Goal: Information Seeking & Learning: Learn about a topic

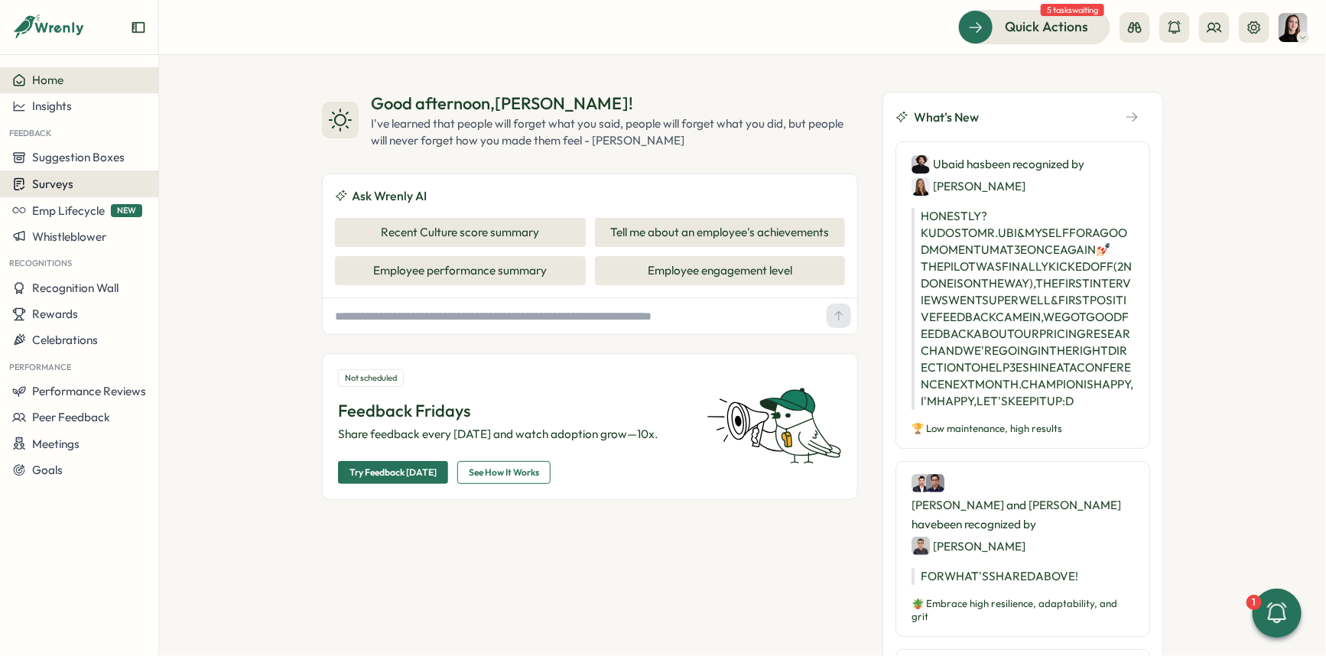
click at [104, 187] on div "Surveys" at bounding box center [79, 184] width 134 height 15
click at [72, 186] on span "Surveys" at bounding box center [52, 184] width 41 height 15
click at [104, 187] on div "Surveys" at bounding box center [79, 184] width 134 height 15
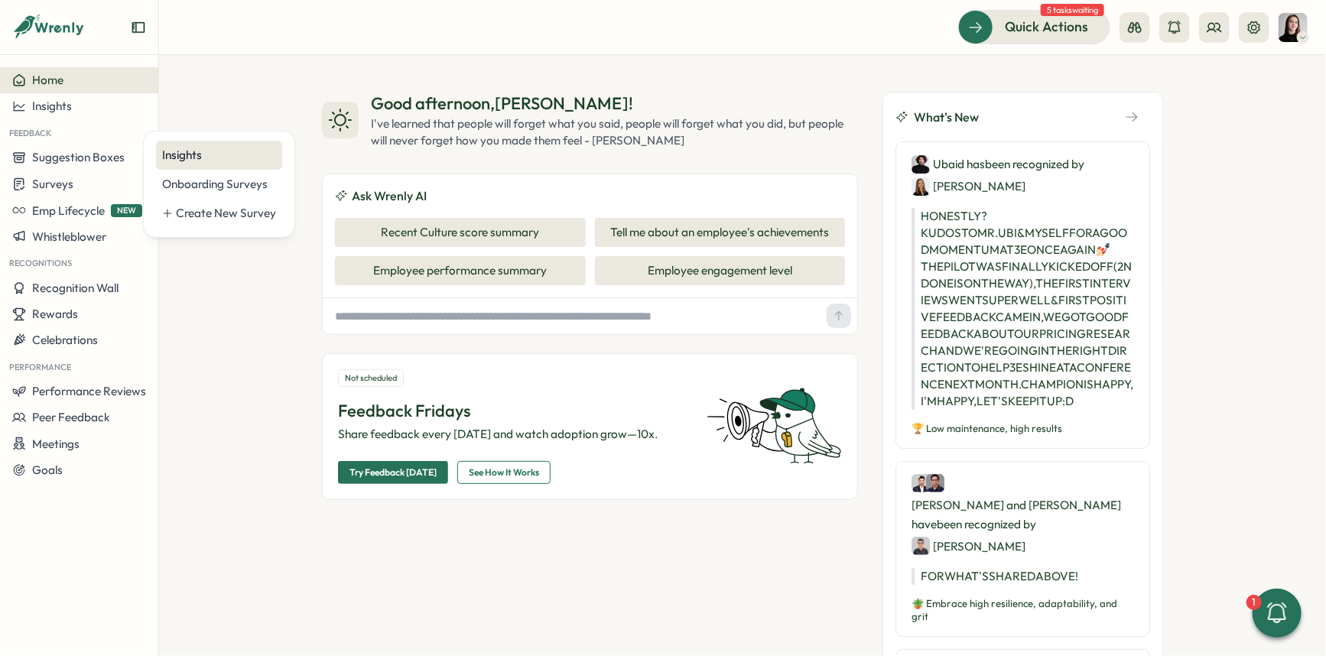
click at [200, 163] on div "Insights" at bounding box center [219, 155] width 126 height 29
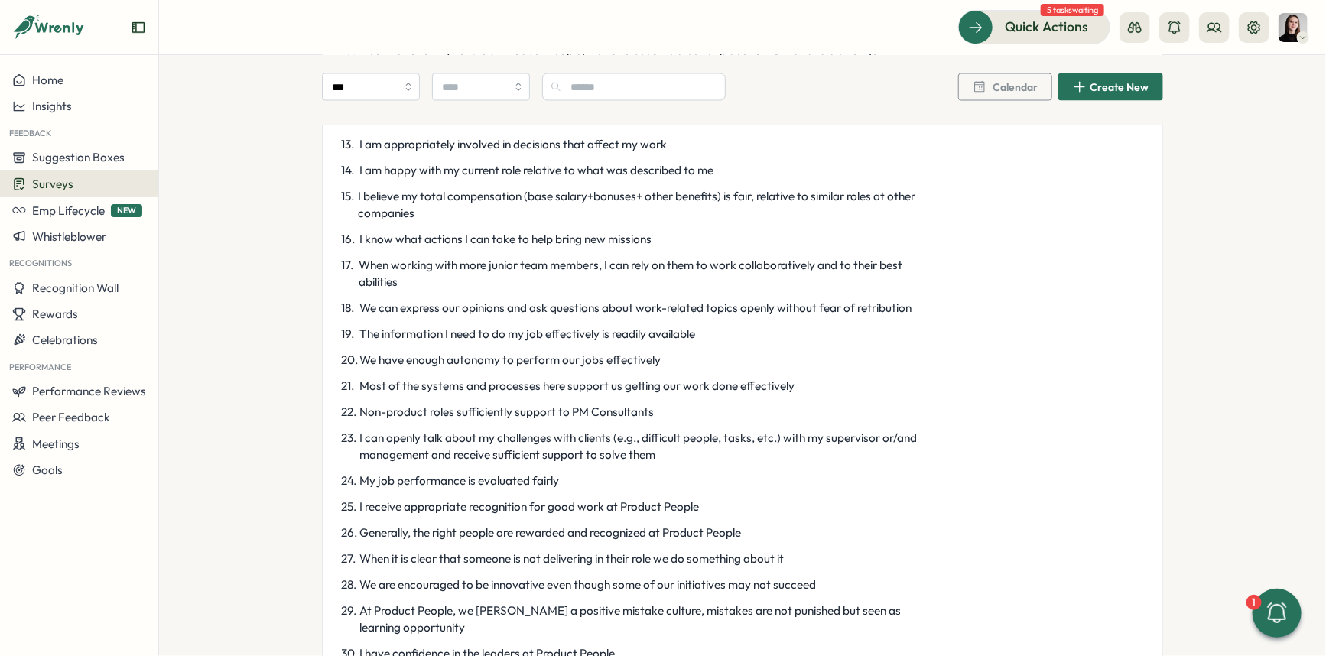
scroll to position [1441, 0]
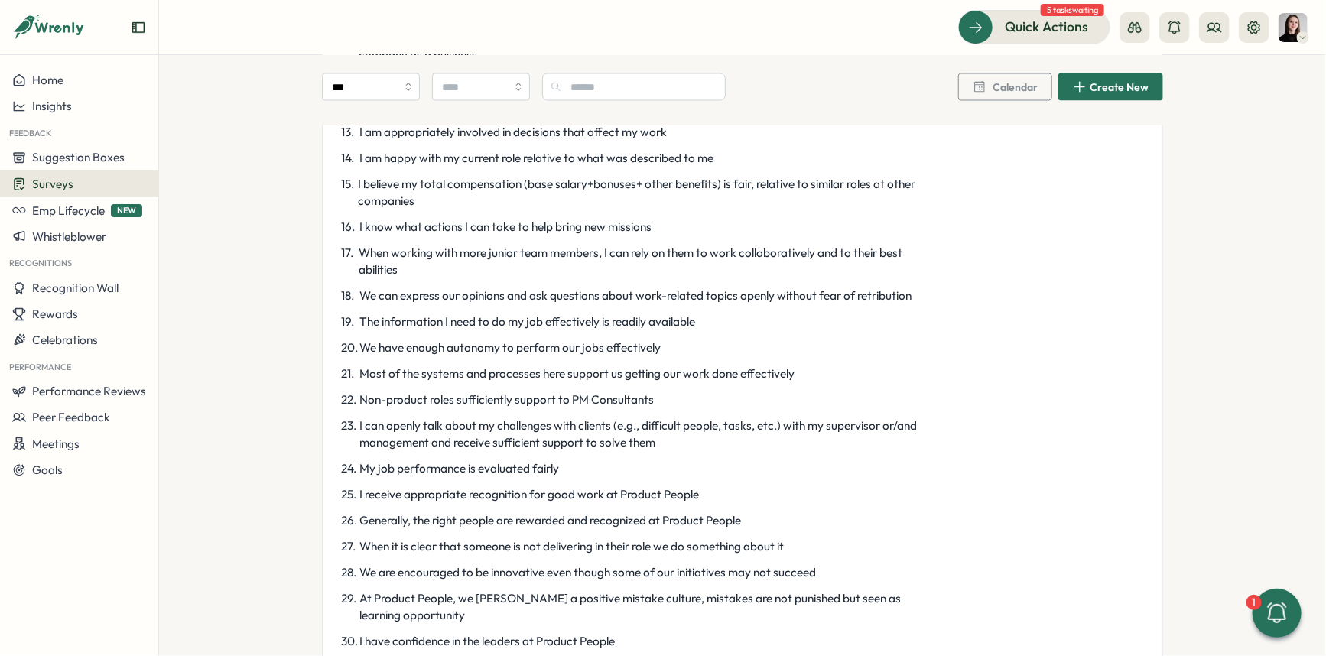
drag, startPoint x: 799, startPoint y: 373, endPoint x: 351, endPoint y: 365, distance: 448.3
click at [349, 366] on p "21 . Most of the systems and processes here support us getting our work done ef…" at bounding box center [635, 374] width 589 height 17
click at [360, 369] on span "Most of the systems and processes here support us getting our work done effecti…" at bounding box center [577, 374] width 435 height 17
drag, startPoint x: 354, startPoint y: 371, endPoint x: 370, endPoint y: 370, distance: 16.1
click at [370, 370] on p "21 . Most of the systems and processes here support us getting our work done ef…" at bounding box center [635, 374] width 589 height 17
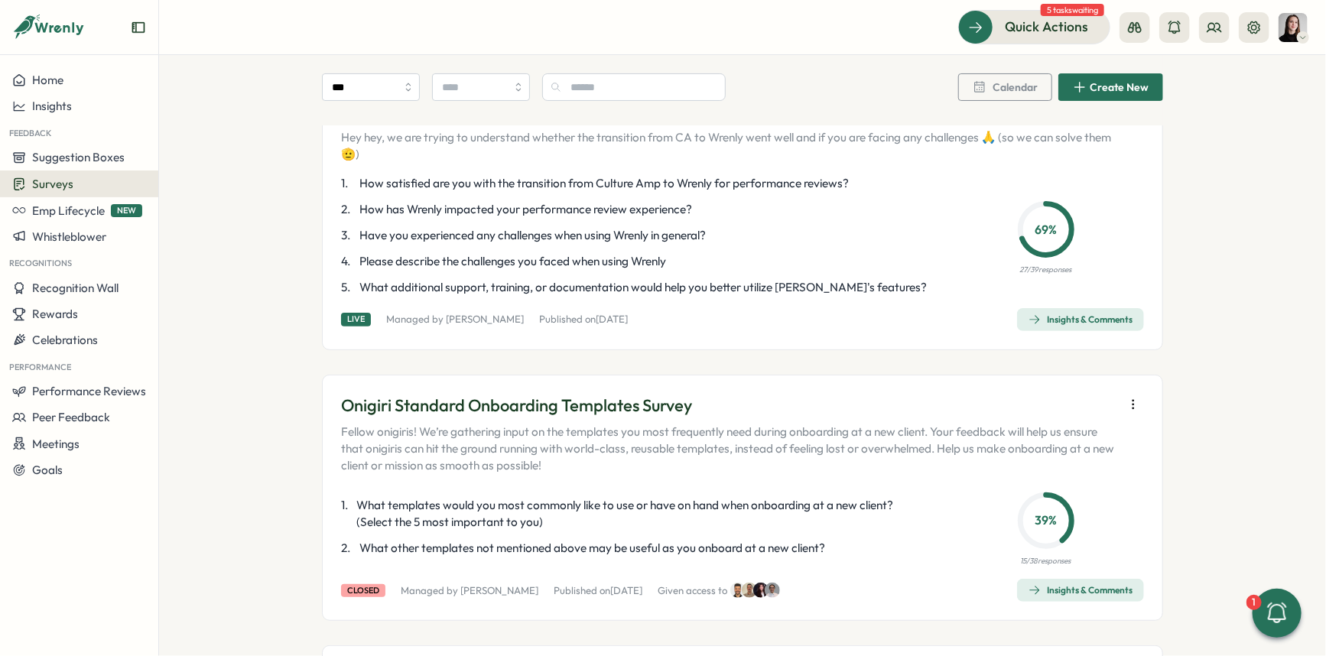
scroll to position [0, 0]
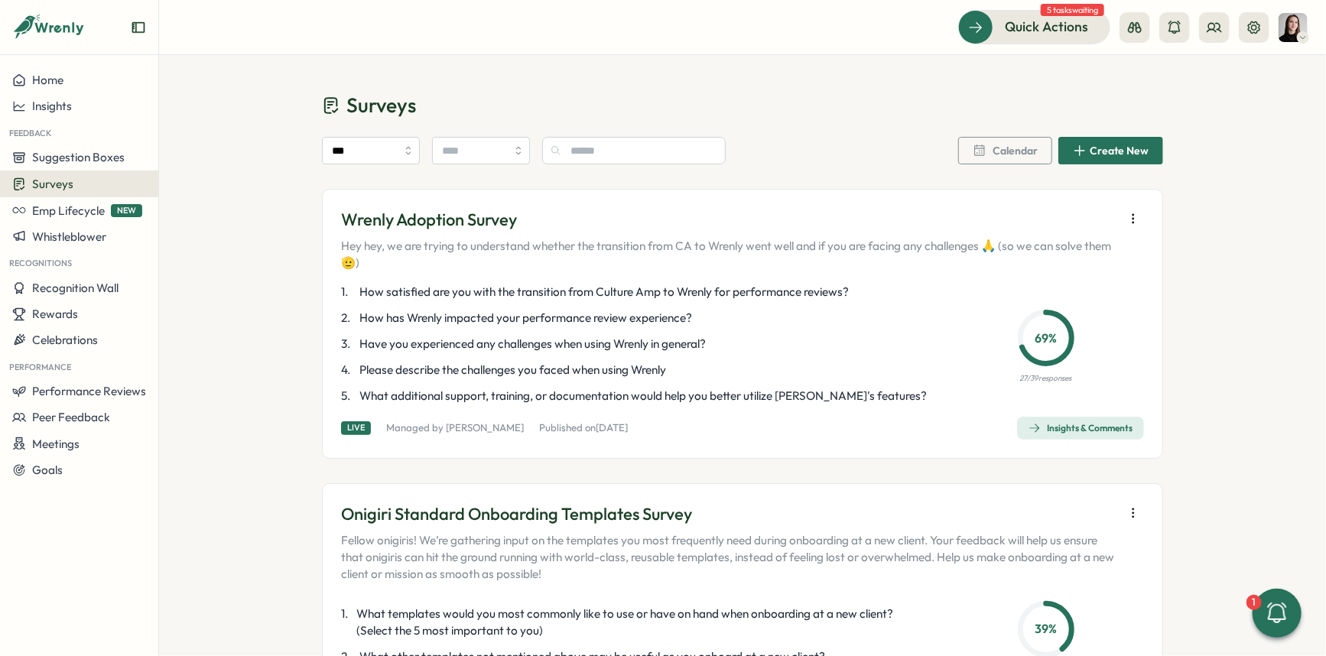
click at [1000, 137] on div "Calendar Create New" at bounding box center [1060, 151] width 205 height 28
click at [1000, 156] on span "Calendar" at bounding box center [1015, 150] width 45 height 11
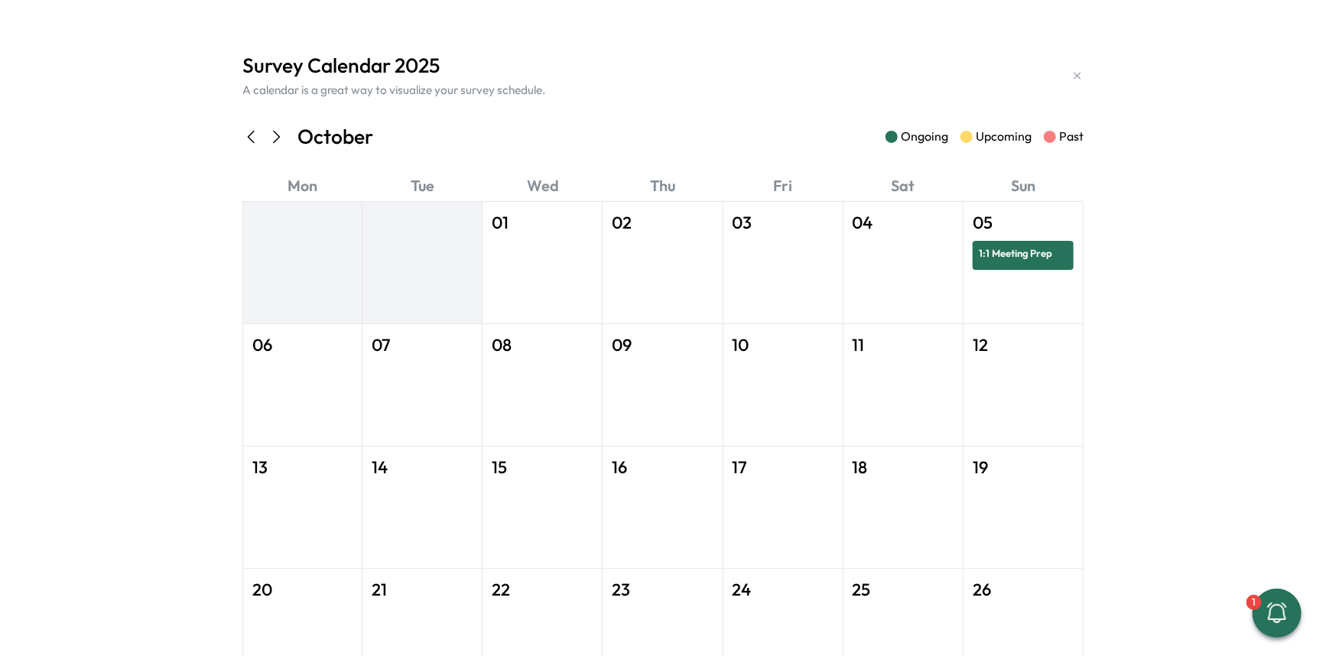
click at [244, 145] on icon at bounding box center [251, 137] width 18 height 18
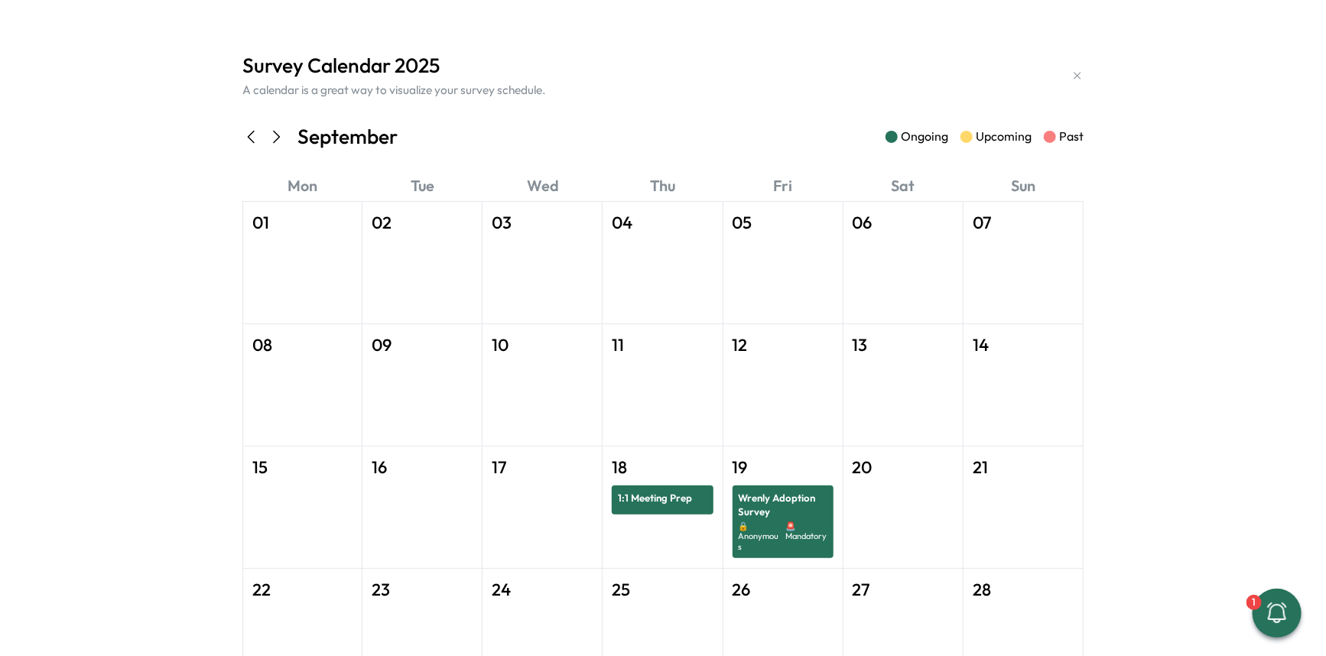
click at [244, 145] on icon at bounding box center [251, 137] width 18 height 18
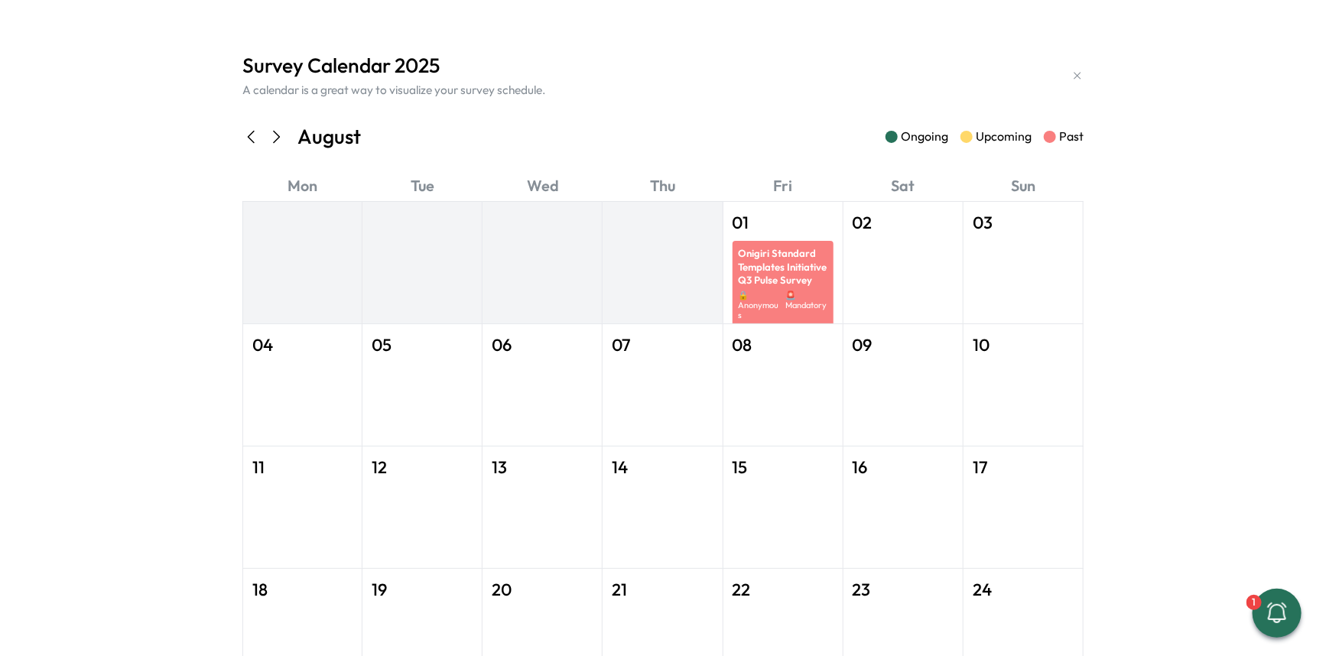
click at [244, 145] on icon at bounding box center [251, 137] width 18 height 18
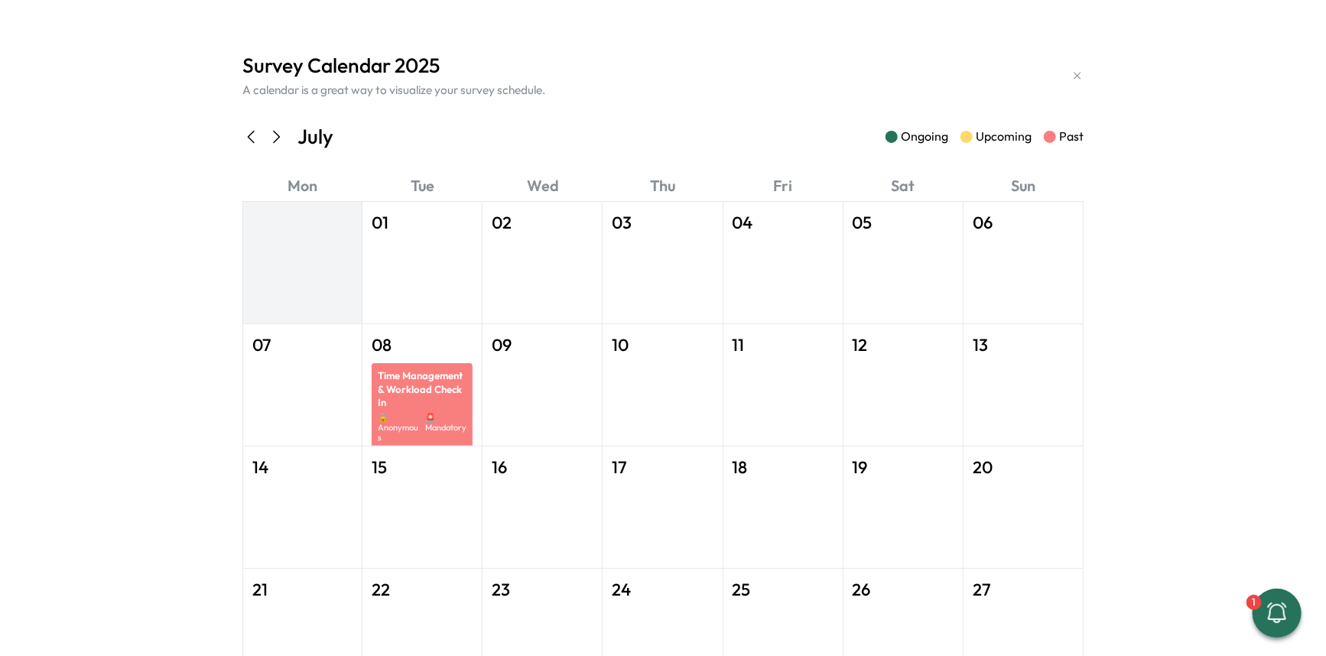
click at [244, 145] on icon at bounding box center [251, 137] width 18 height 18
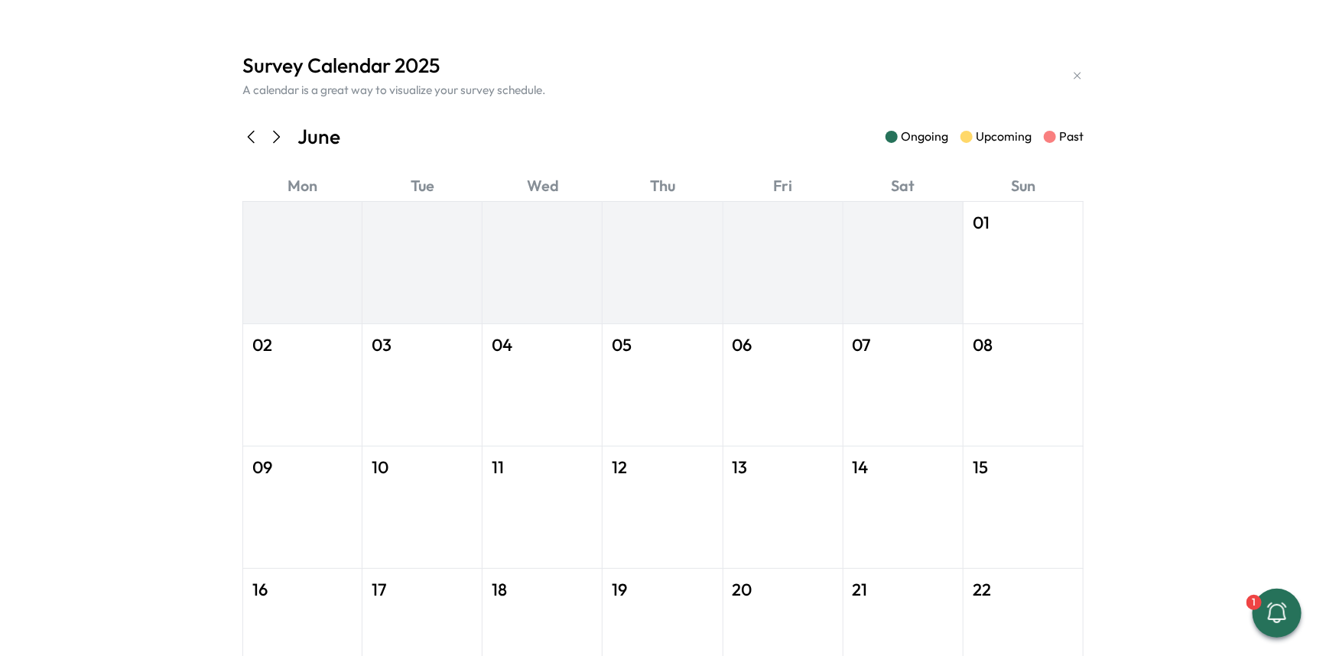
click at [244, 145] on icon at bounding box center [251, 137] width 18 height 18
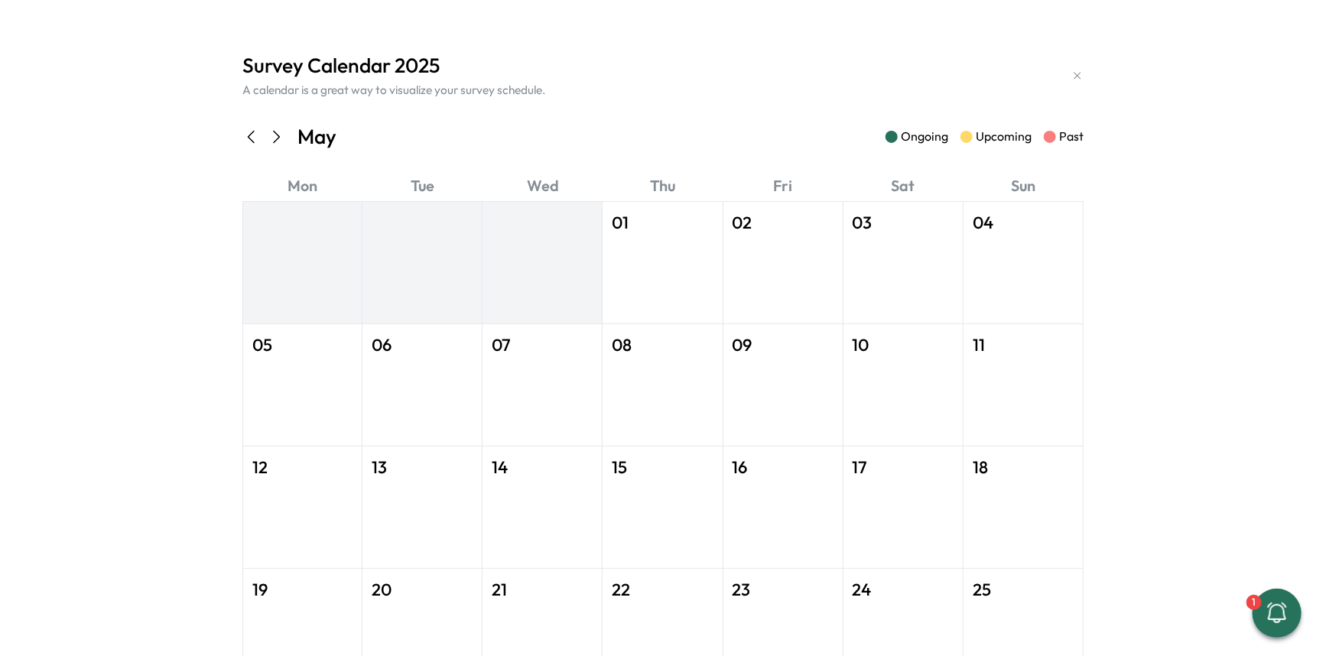
click at [244, 145] on icon at bounding box center [251, 137] width 18 height 18
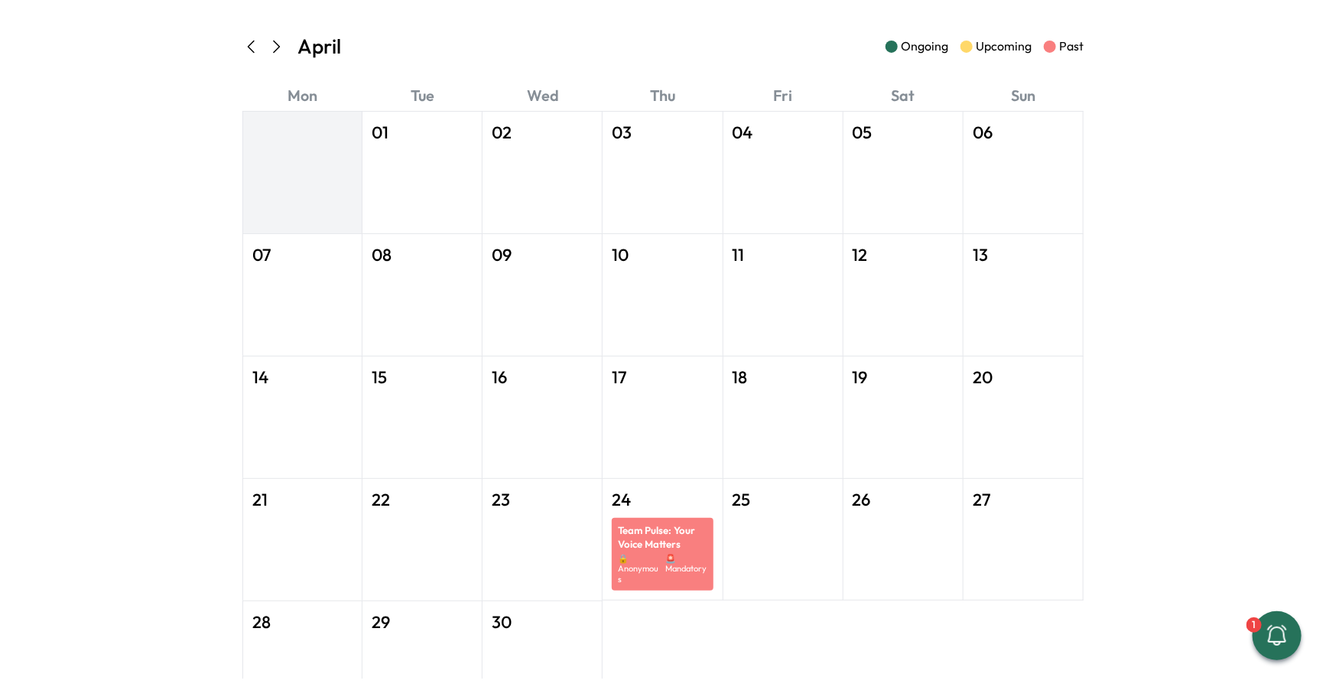
scroll to position [115, 0]
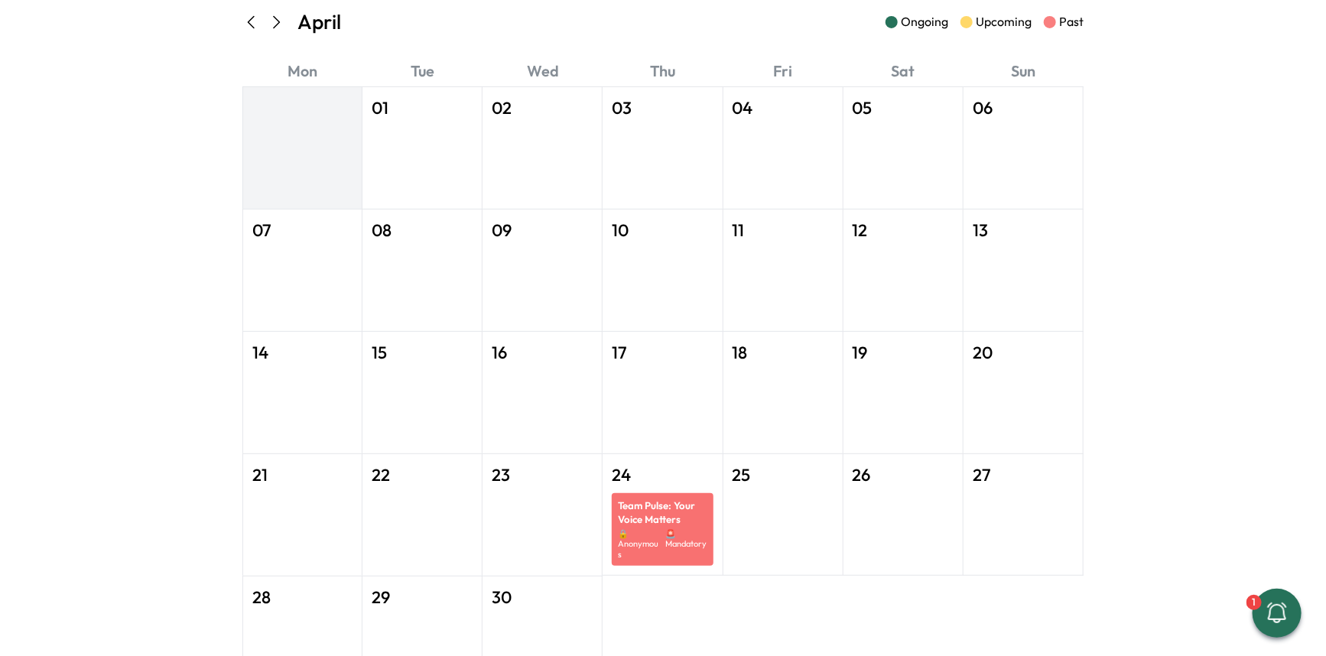
click at [682, 519] on p "Team Pulse: Your Voice Matters" at bounding box center [662, 512] width 89 height 27
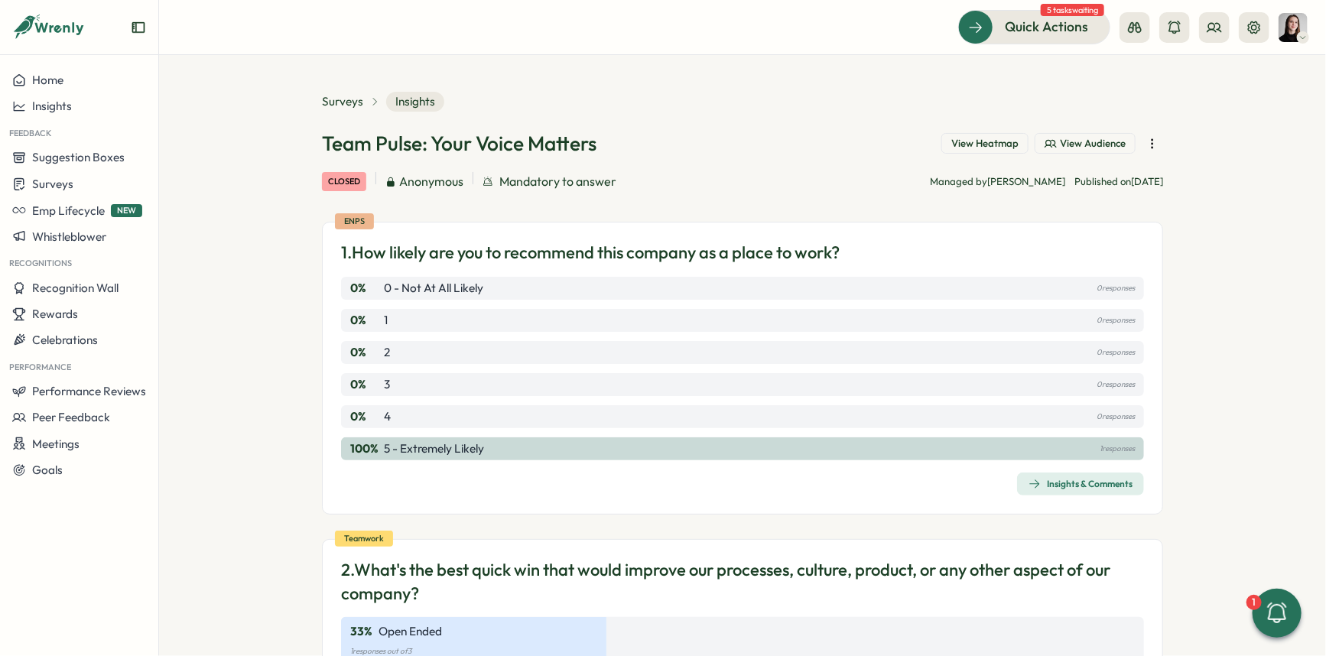
click at [590, 148] on h1 "Team Pulse: Your Voice Matters" at bounding box center [459, 143] width 275 height 27
drag, startPoint x: 466, startPoint y: 135, endPoint x: 238, endPoint y: 137, distance: 227.9
click at [463, 135] on h1 "Team Pulse: Your Voice Matters" at bounding box center [459, 143] width 275 height 27
